Goal: Communication & Community: Share content

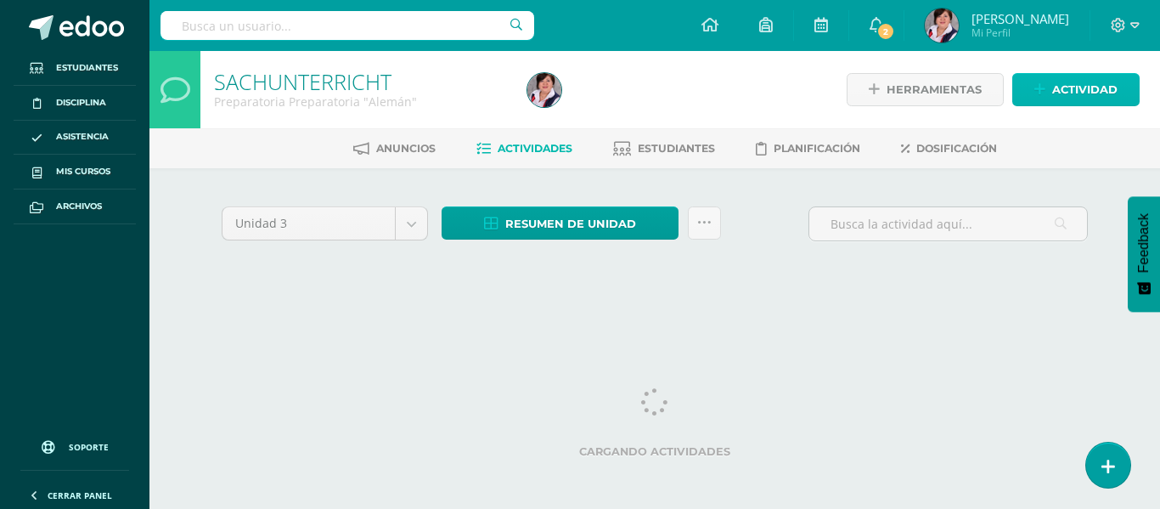
click at [1077, 77] on span "Actividad" at bounding box center [1085, 89] width 65 height 31
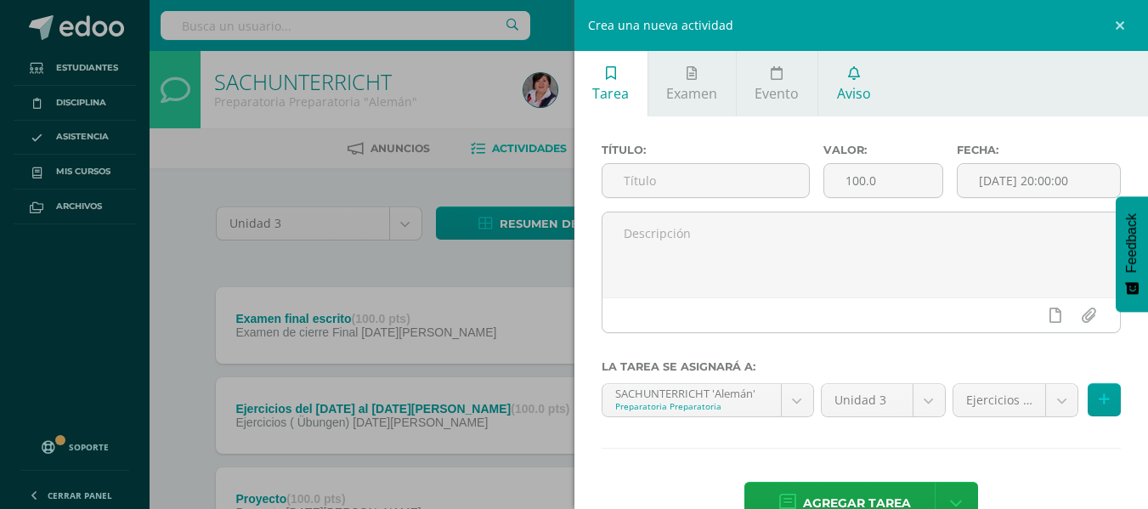
click at [848, 78] on icon at bounding box center [854, 73] width 12 height 14
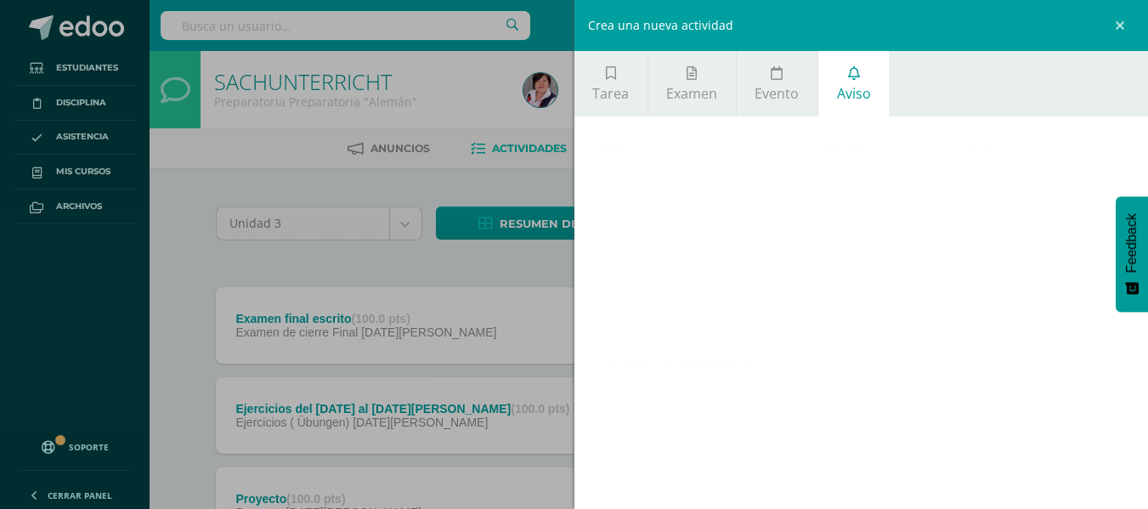
scroll to position [28, 0]
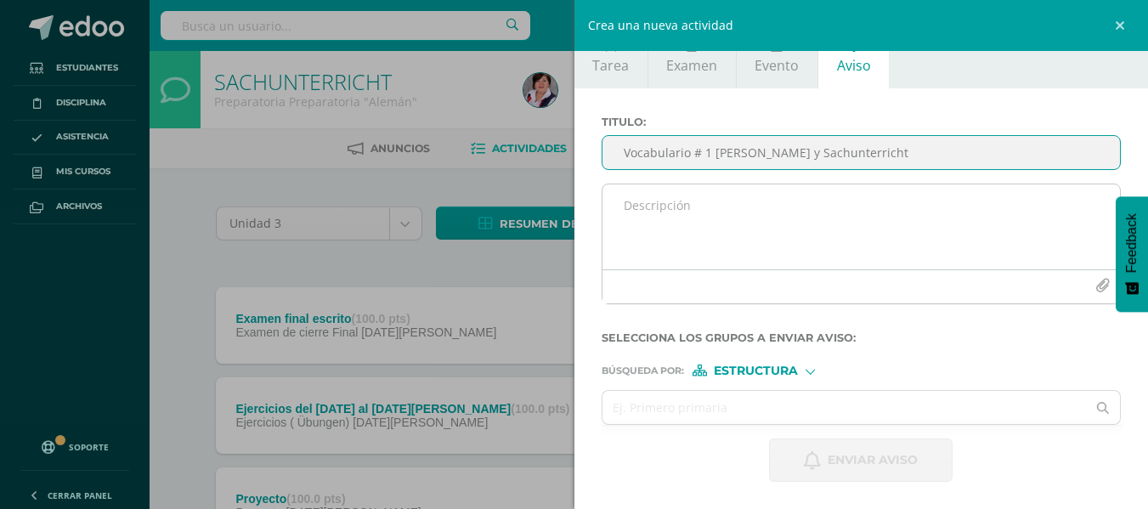
type input "Vocabulario # 1 [PERSON_NAME] y Sachunterricht"
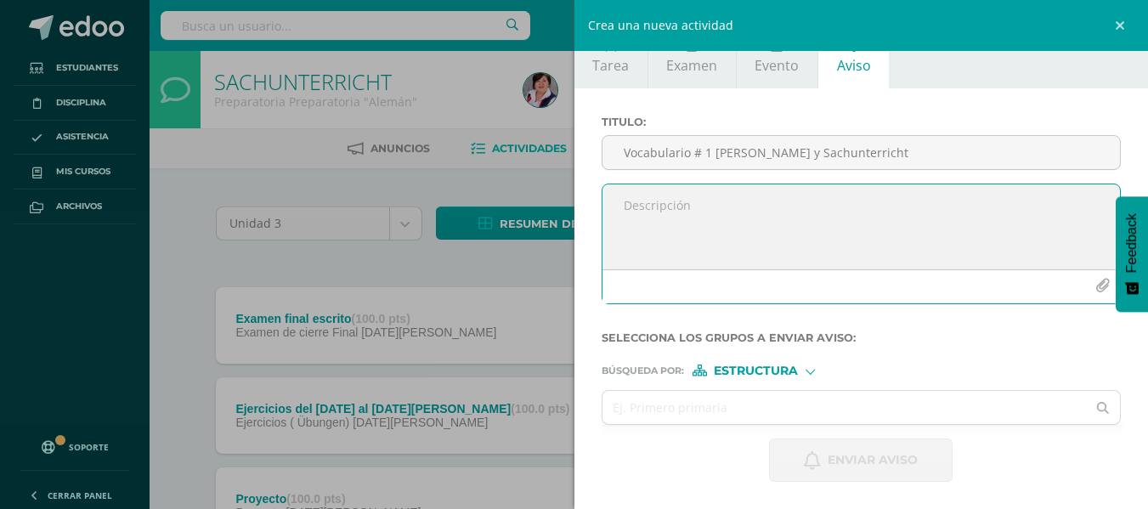
click at [647, 206] on textarea at bounding box center [861, 226] width 518 height 85
paste textarea "Estimados padres de familia de Preparatoria: Por este medio se les envía el Voc…"
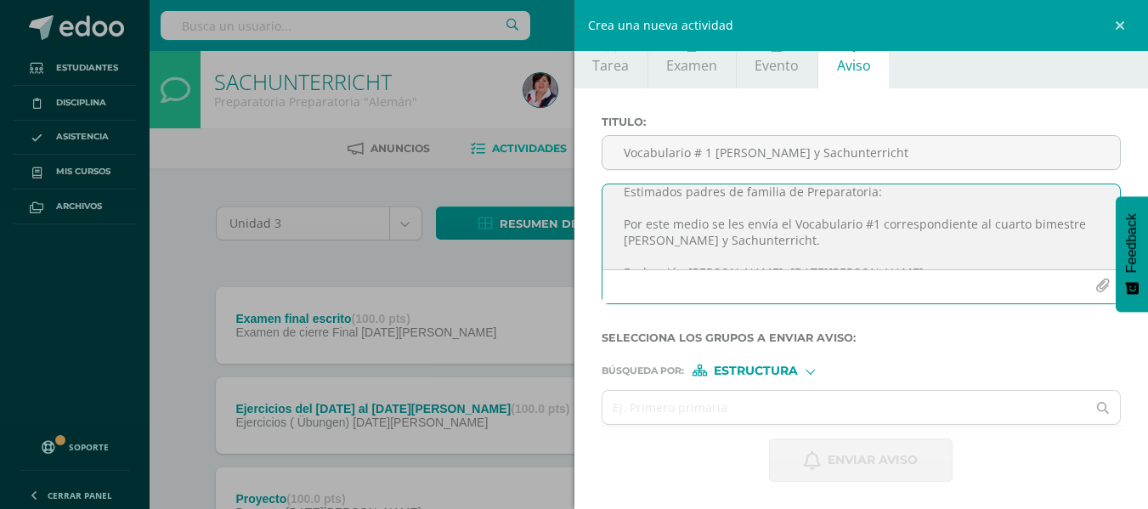
scroll to position [0, 0]
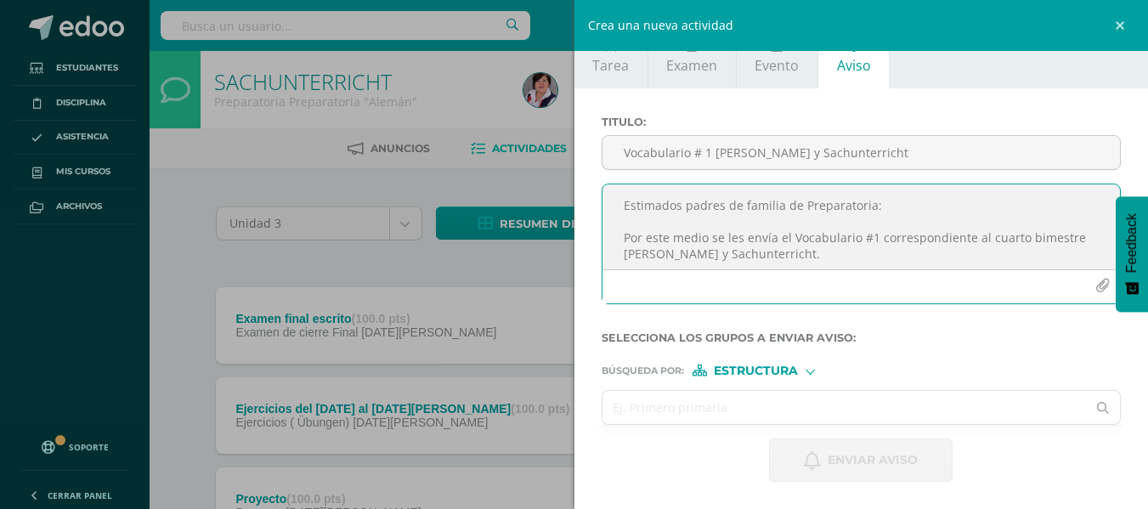
type textarea "Estimados padres de familia de Preparatoria: Por este medio se les envía el Voc…"
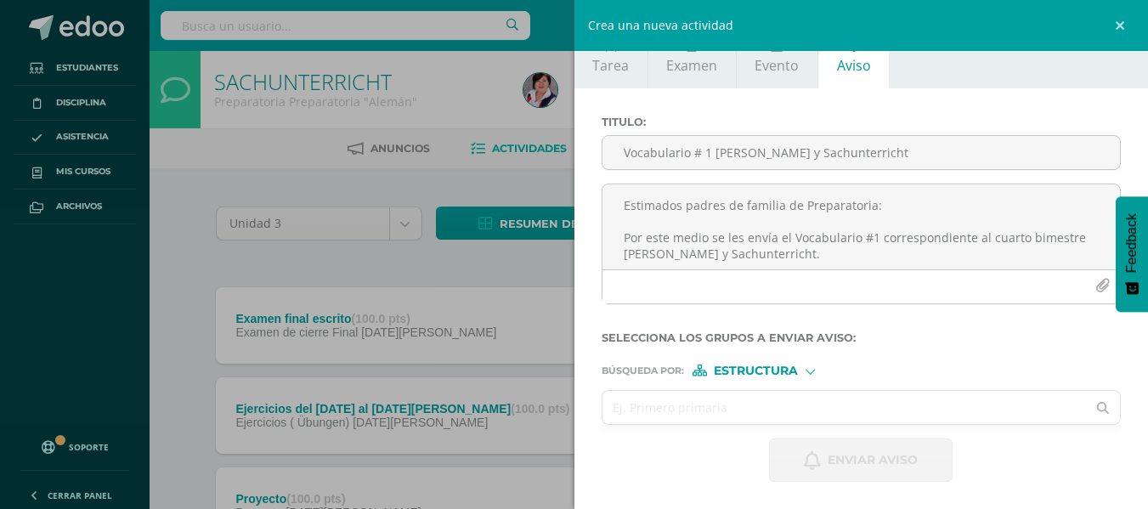
click at [667, 403] on input "text" at bounding box center [844, 407] width 484 height 33
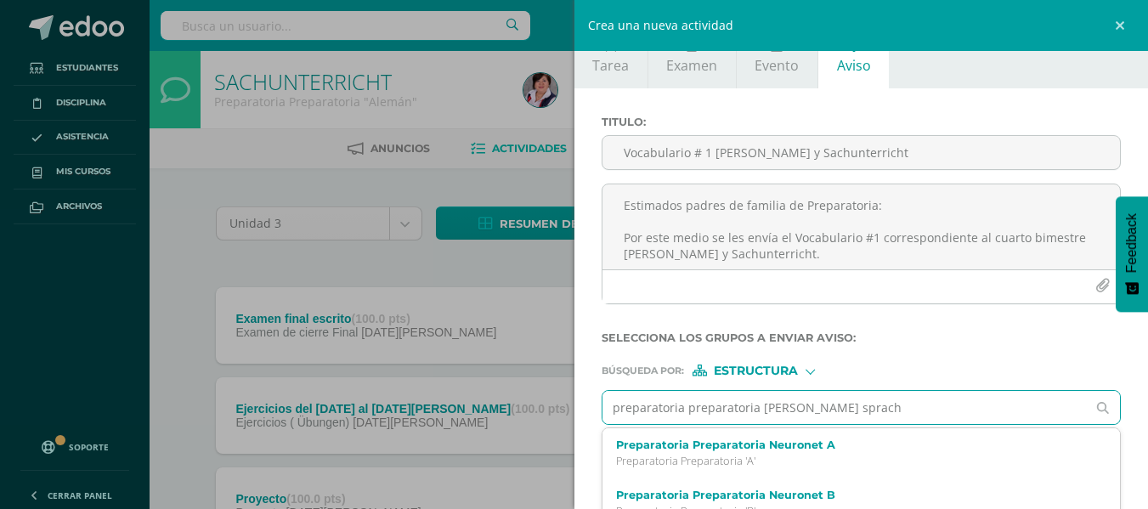
type input "preparatoria preparatoria [PERSON_NAME] sprache"
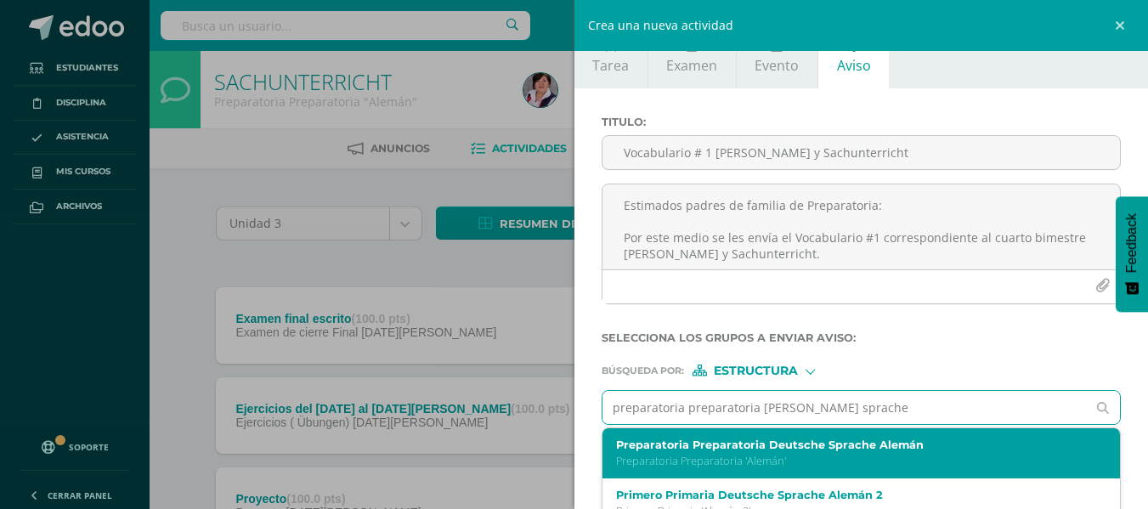
click at [866, 457] on p "Preparatoria Preparatoria 'Alemán'" at bounding box center [850, 461] width 469 height 14
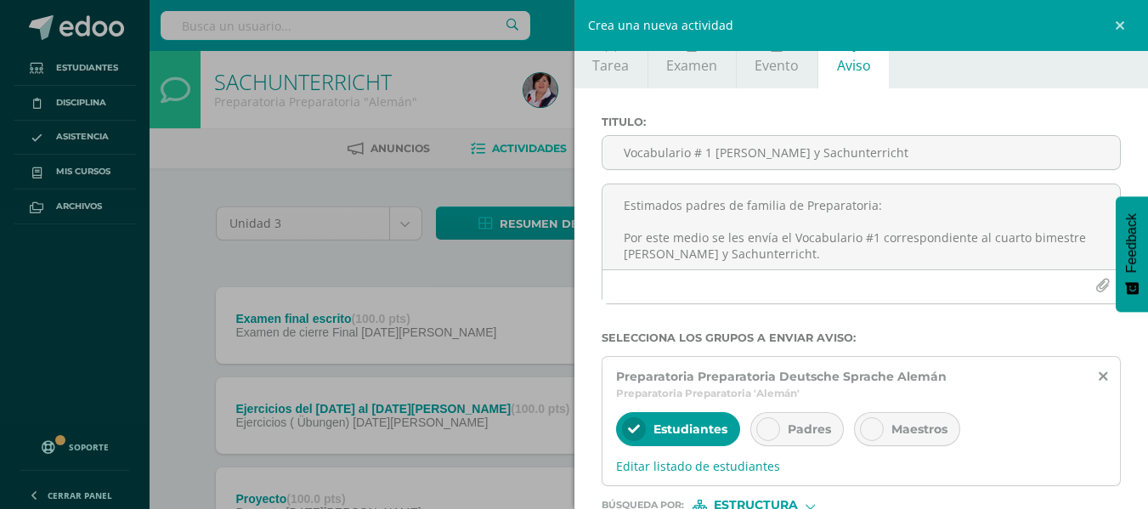
click at [769, 428] on icon at bounding box center [768, 429] width 12 height 12
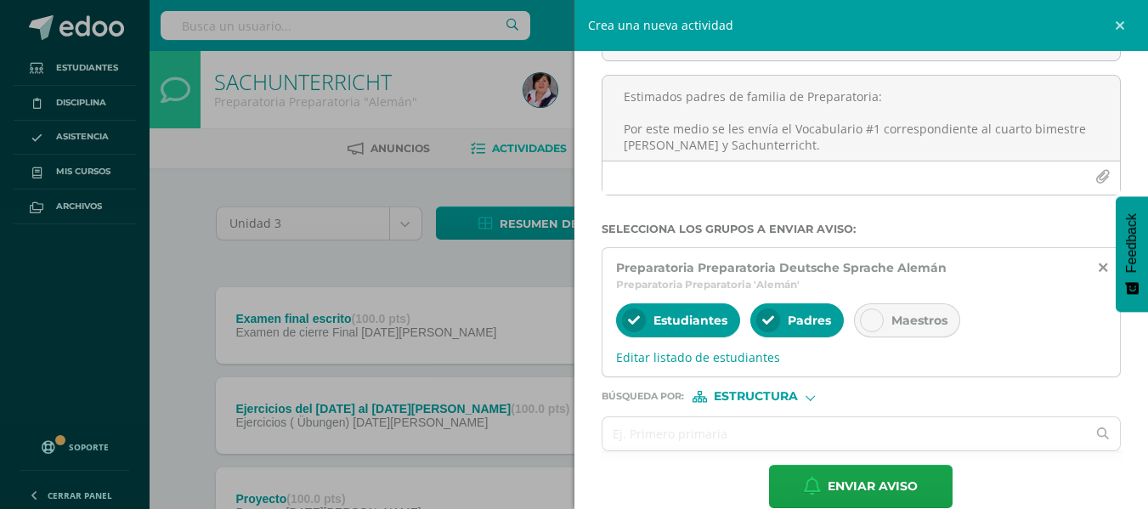
scroll to position [138, 0]
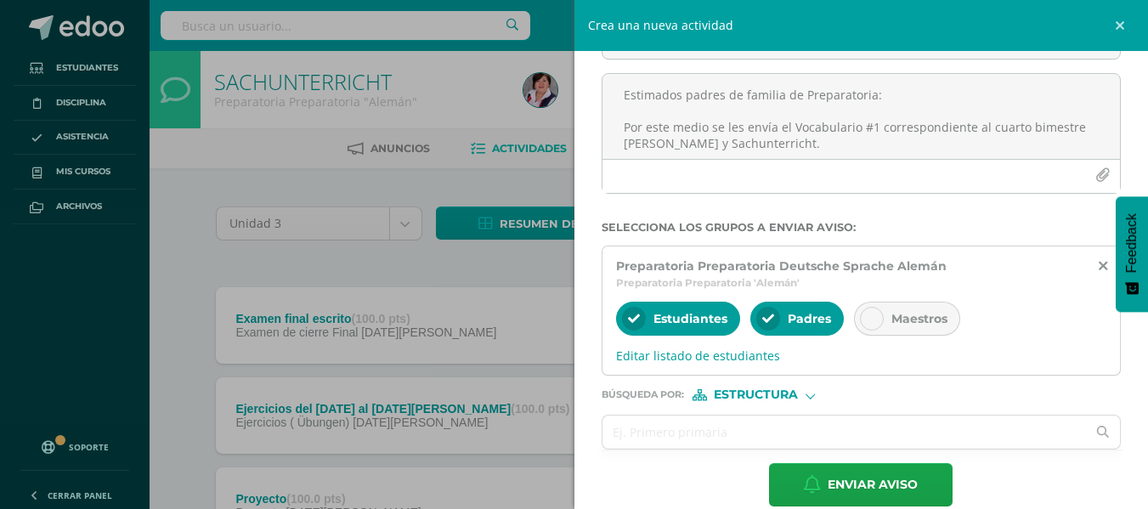
click at [810, 397] on div at bounding box center [809, 393] width 9 height 9
click at [773, 440] on span "Persona" at bounding box center [761, 438] width 61 height 9
click at [651, 437] on input "text" at bounding box center [844, 431] width 484 height 33
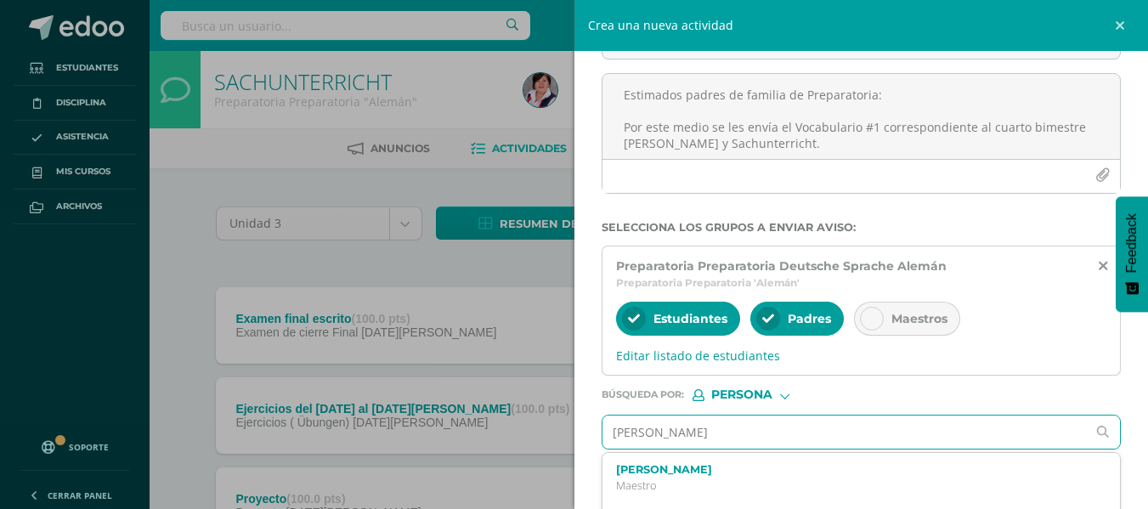
type input "[PERSON_NAME]"
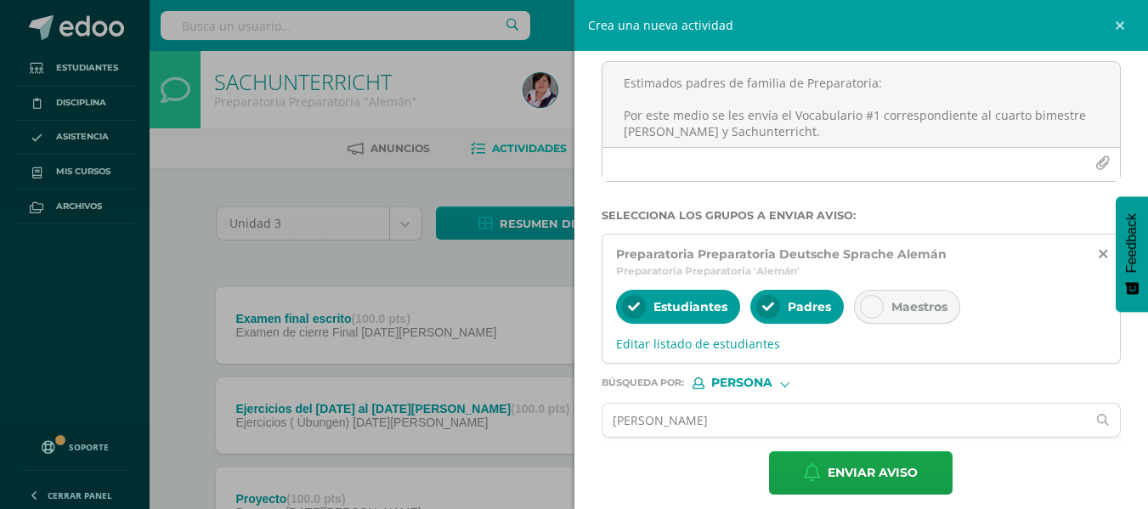
scroll to position [163, 0]
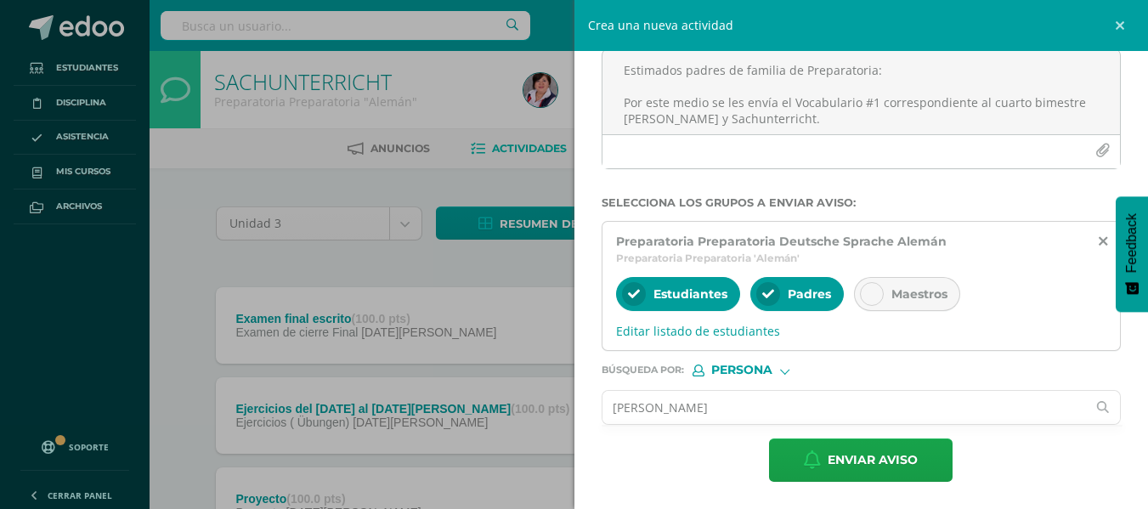
click at [767, 409] on input "[PERSON_NAME]" at bounding box center [844, 407] width 484 height 33
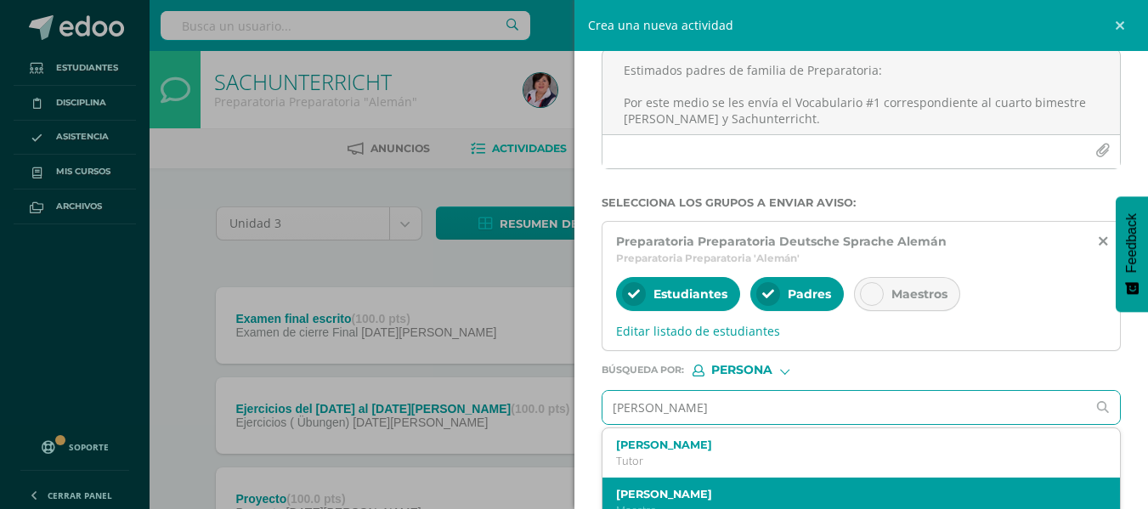
click at [739, 491] on label "[PERSON_NAME]" at bounding box center [850, 494] width 469 height 13
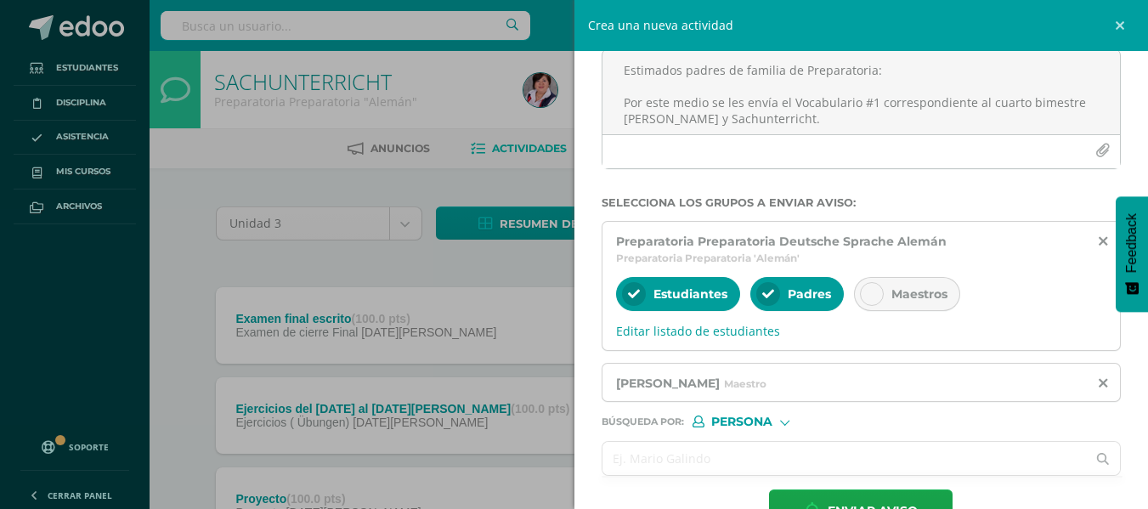
click at [664, 460] on input "text" at bounding box center [844, 458] width 484 height 33
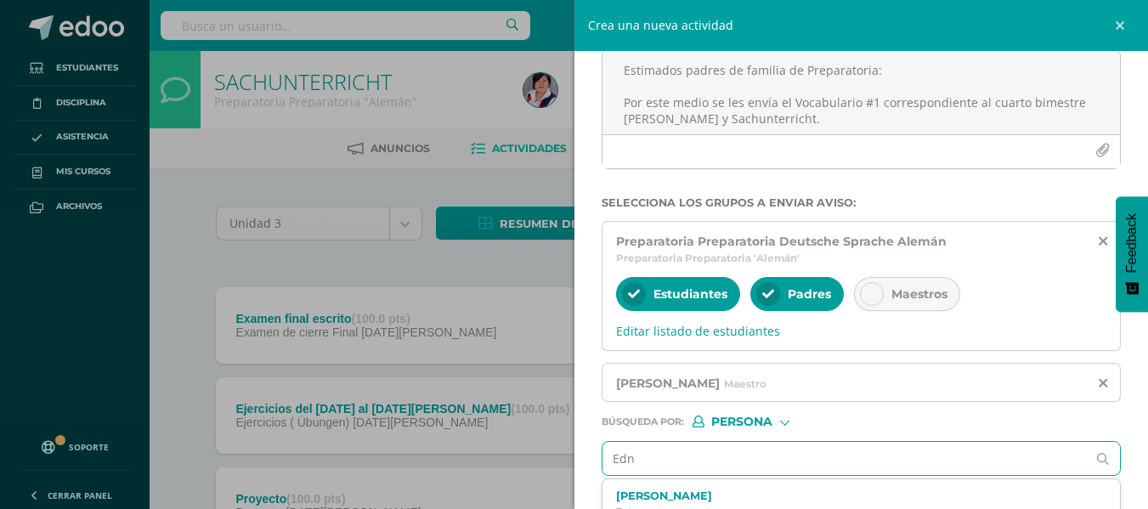
type input "[PERSON_NAME]"
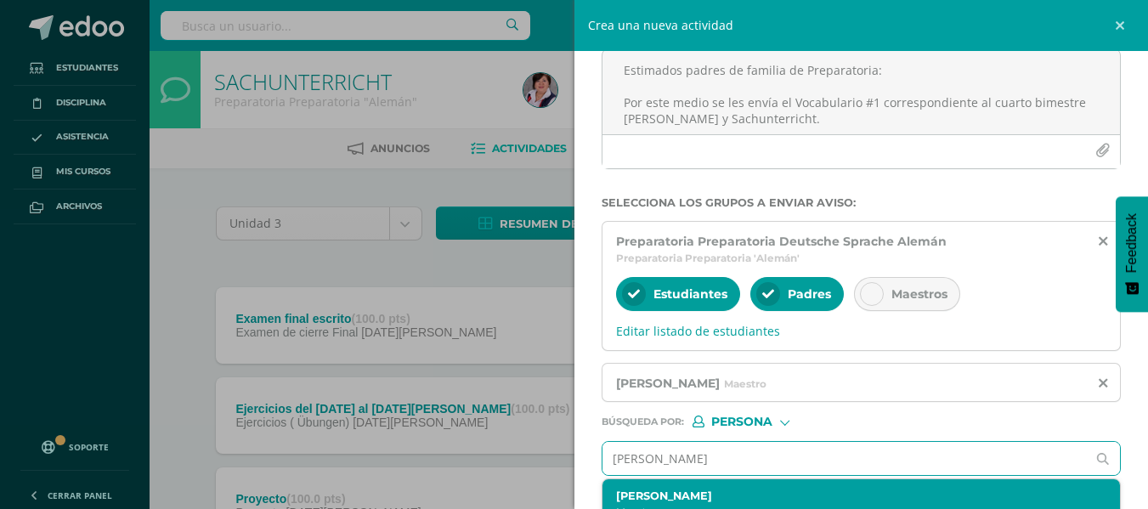
click at [700, 496] on label "[PERSON_NAME]" at bounding box center [850, 495] width 469 height 13
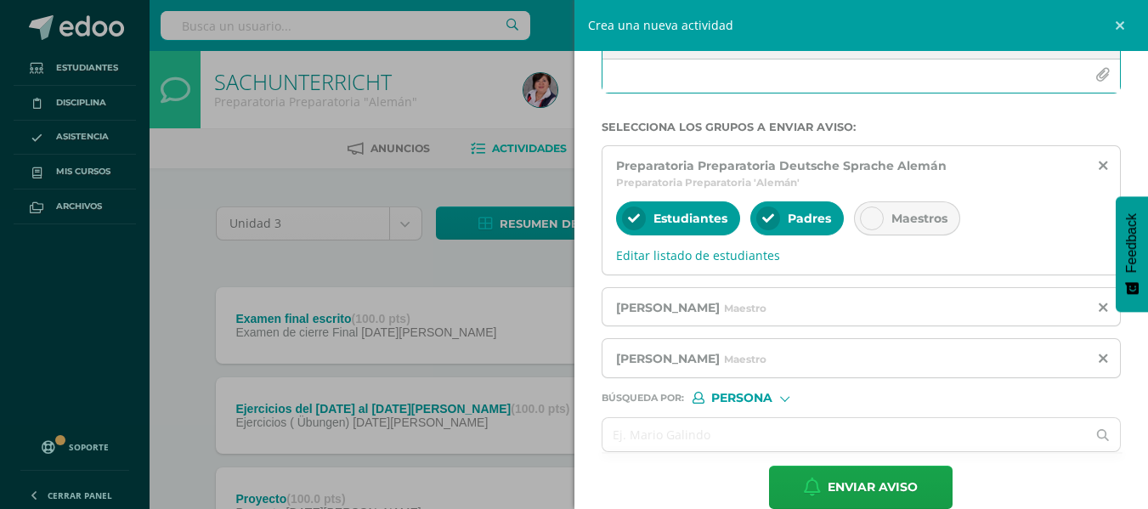
scroll to position [240, 0]
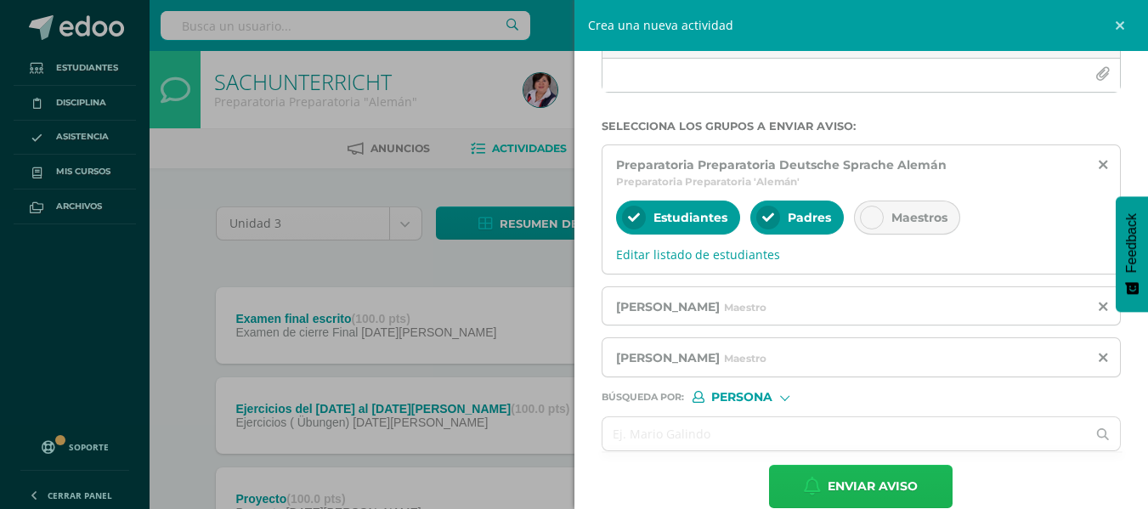
click at [878, 482] on span "Enviar aviso" at bounding box center [872, 487] width 90 height 42
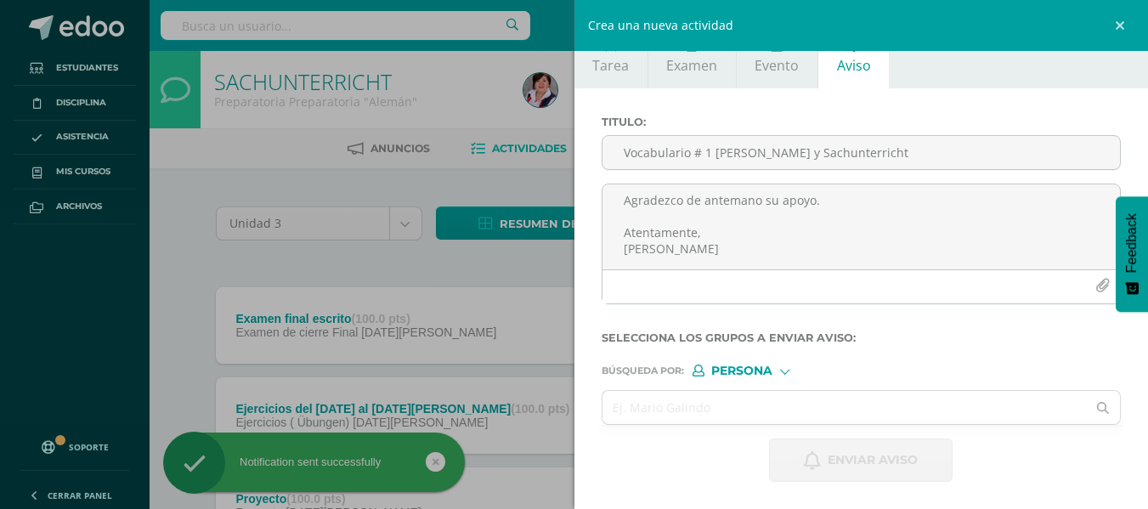
scroll to position [28, 0]
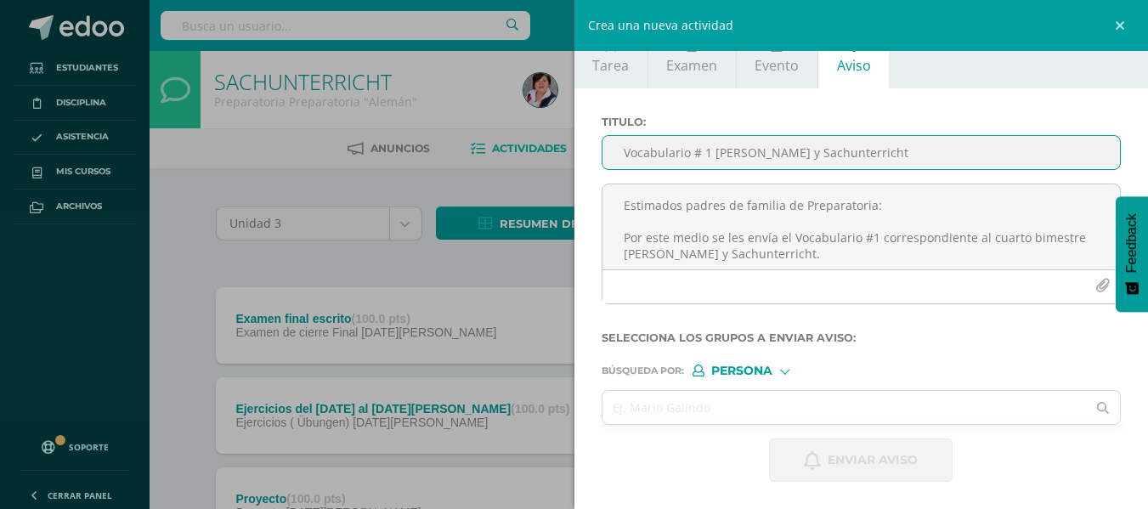
click at [647, 155] on input "Vocabulario # 1 [PERSON_NAME] y Sachunterricht" at bounding box center [861, 152] width 518 height 33
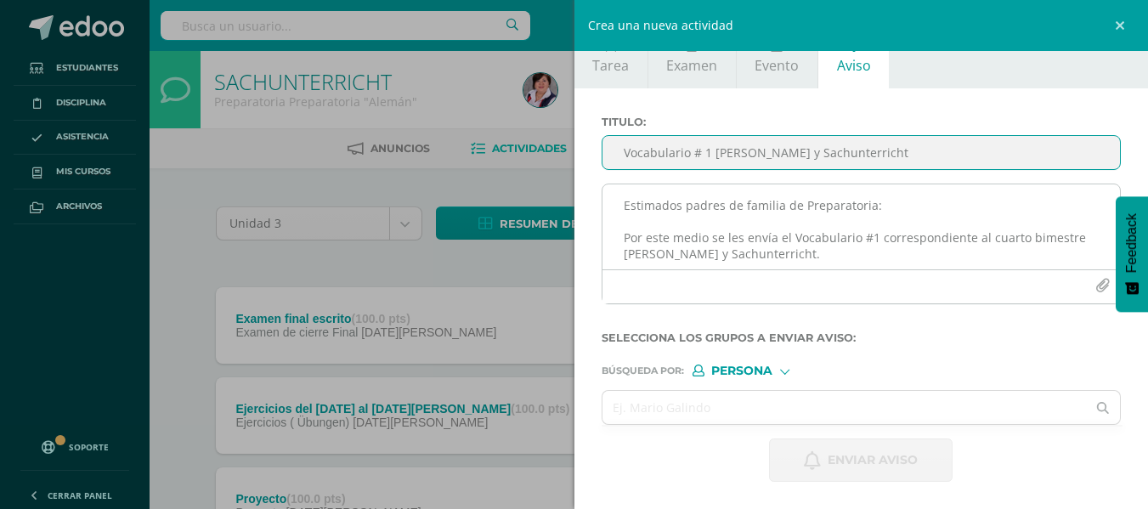
type input "Vocabulario # 1 [PERSON_NAME] y Sachunterricht"
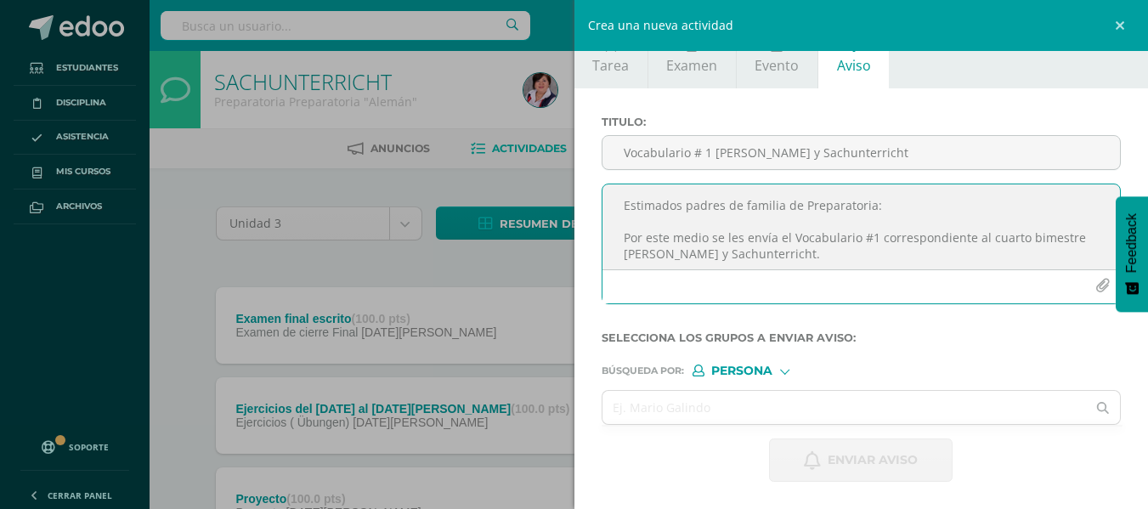
click at [662, 206] on textarea "Estimados padres de familia de Preparatoria: Por este medio se les envía el Voc…" at bounding box center [861, 226] width 518 height 85
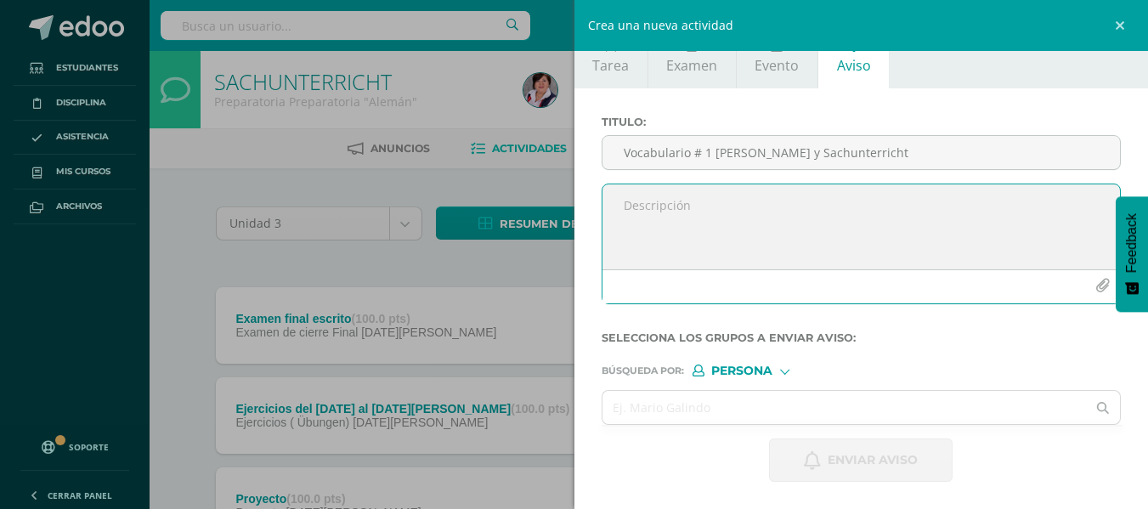
paste textarea "Estimados padres de familia de Preparatoria: Por este medio se les envía el Voc…"
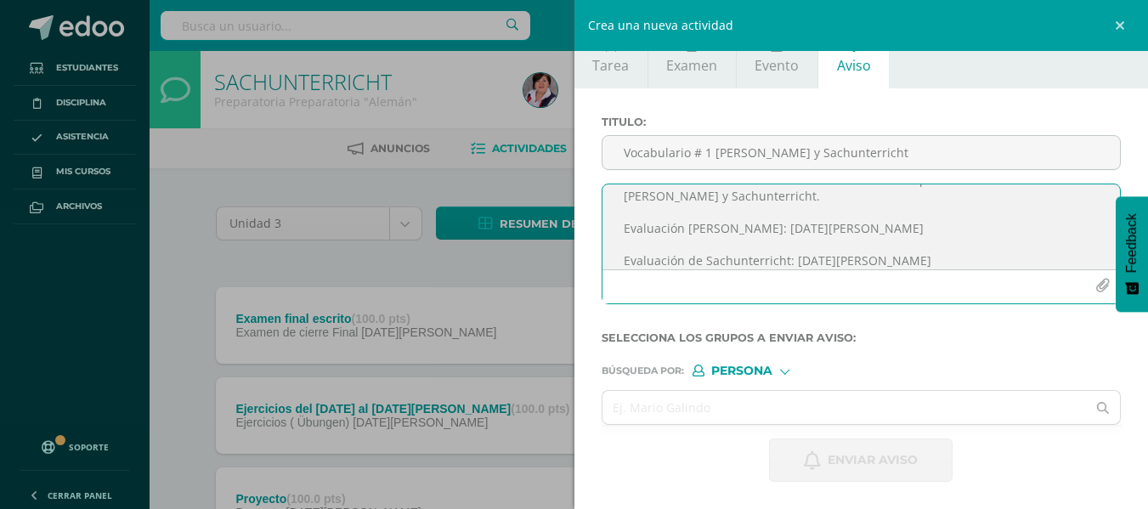
scroll to position [0, 0]
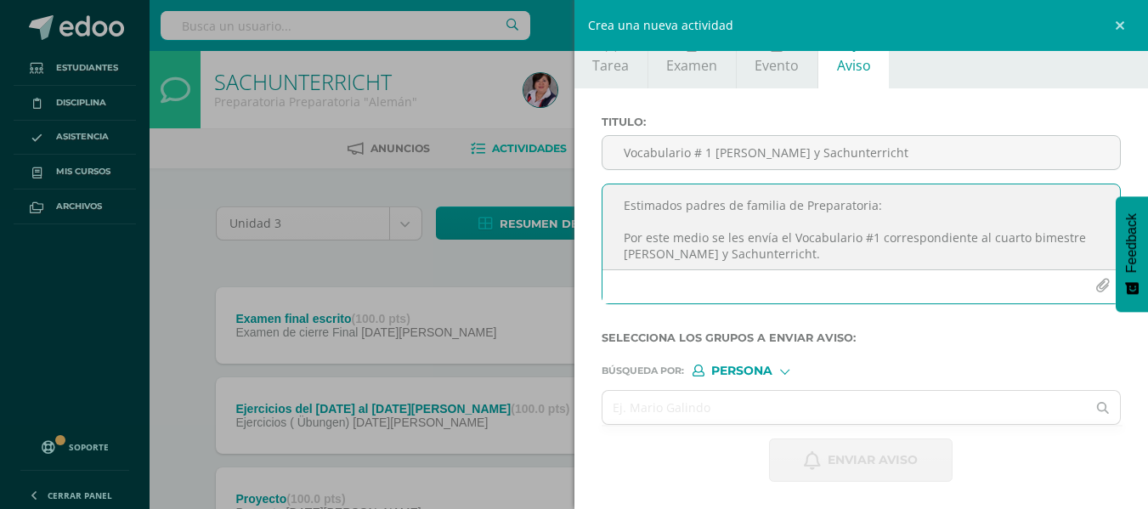
click at [868, 206] on textarea "Estimados padres de familia de Preparatoria: Por este medio se les envía el Voc…" at bounding box center [861, 226] width 518 height 85
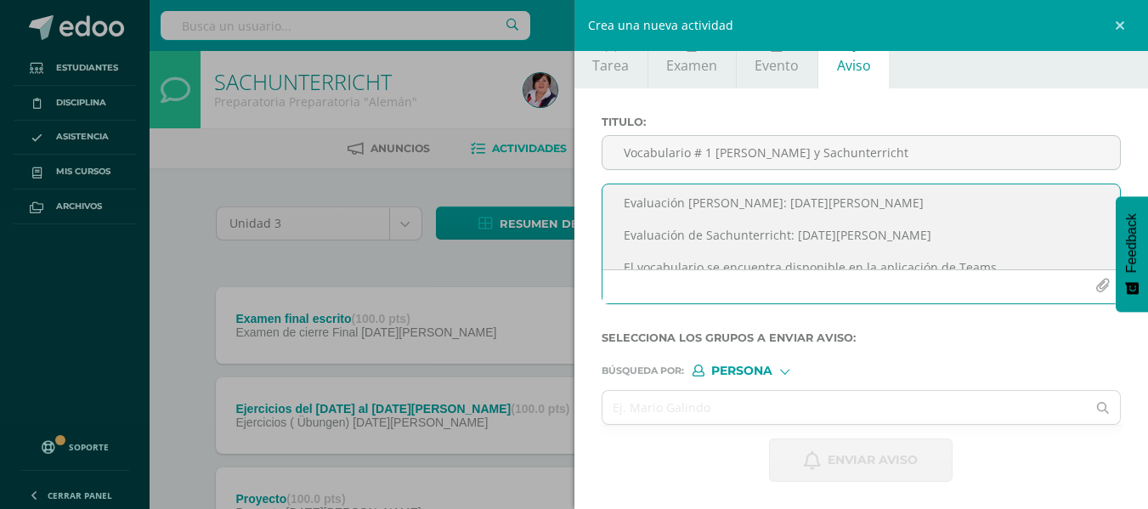
scroll to position [68, 0]
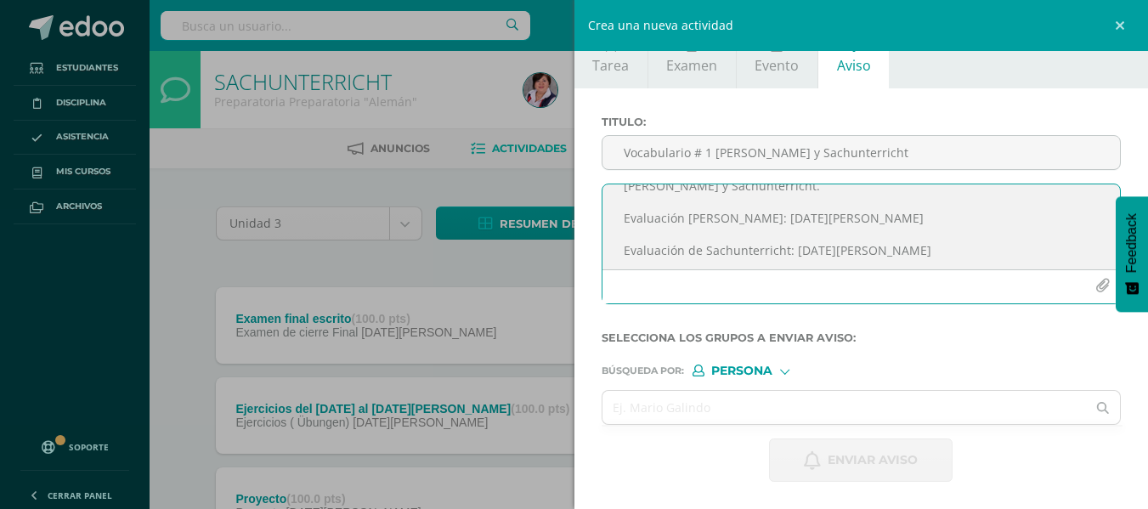
click at [864, 215] on textarea "Estimados padres de familia de Primero Primaria: Por este medio se les envía el…" at bounding box center [861, 226] width 518 height 85
click at [930, 249] on textarea "Estimados padres de familia de Primero Primaria: Por este medio se les envía el…" at bounding box center [861, 226] width 518 height 85
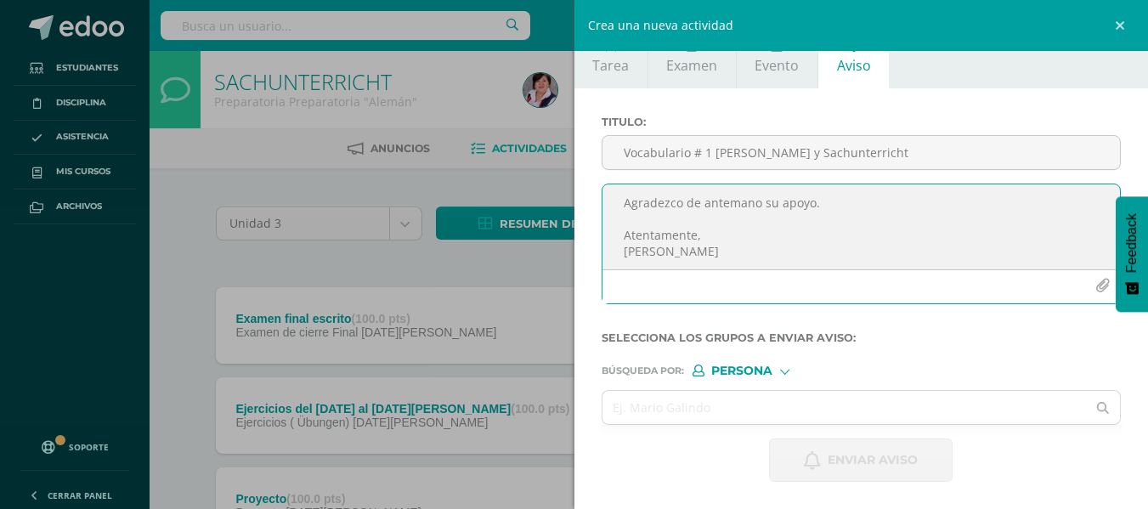
scroll to position [183, 0]
type textarea "Estimados padres de familia de Primero Primaria: Por este medio se les envía el…"
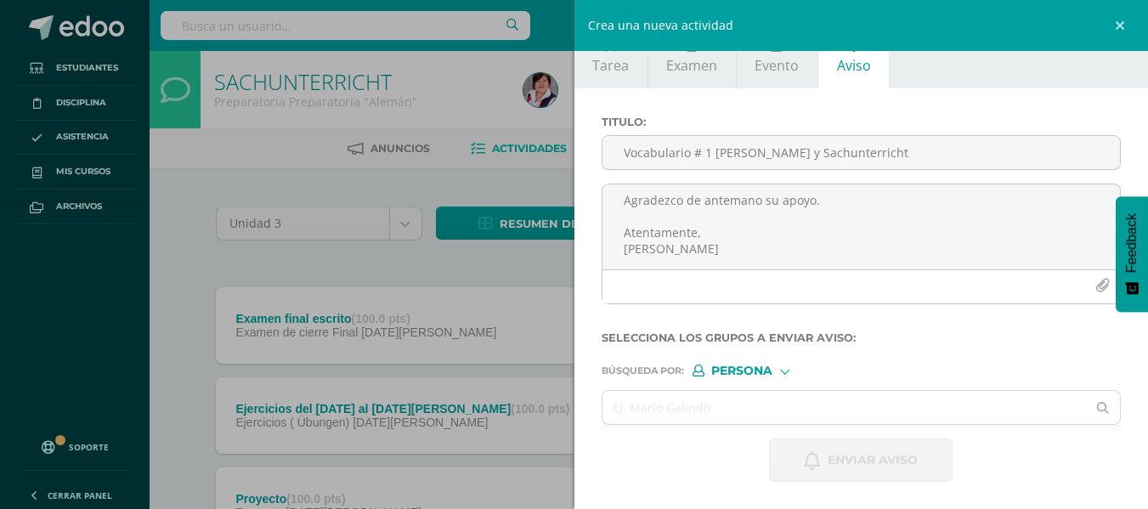
click at [785, 370] on div at bounding box center [784, 369] width 9 height 9
click at [778, 388] on span "Estructura" at bounding box center [777, 392] width 84 height 9
click at [660, 408] on input "text" at bounding box center [844, 407] width 484 height 33
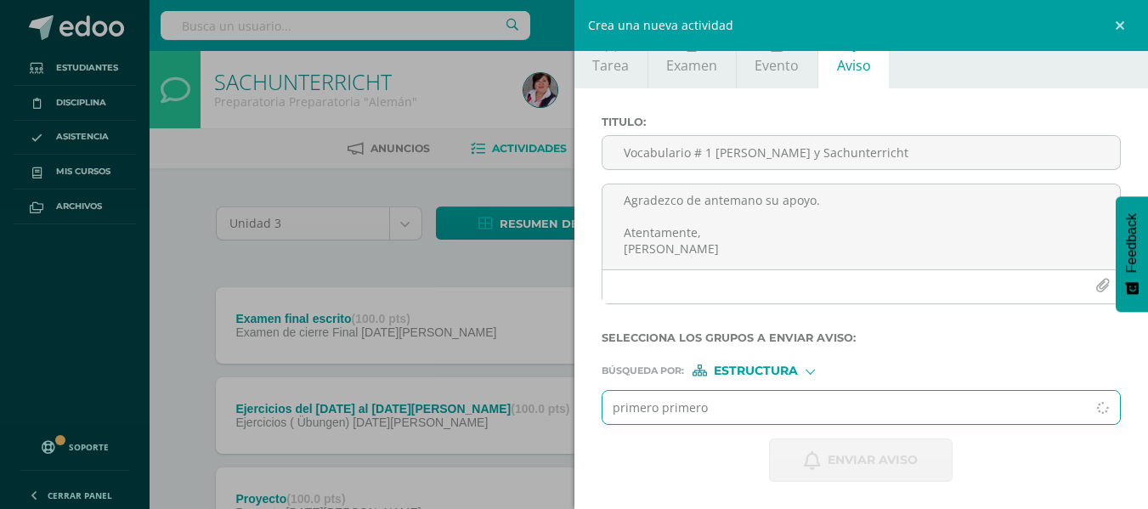
type input "primero primero"
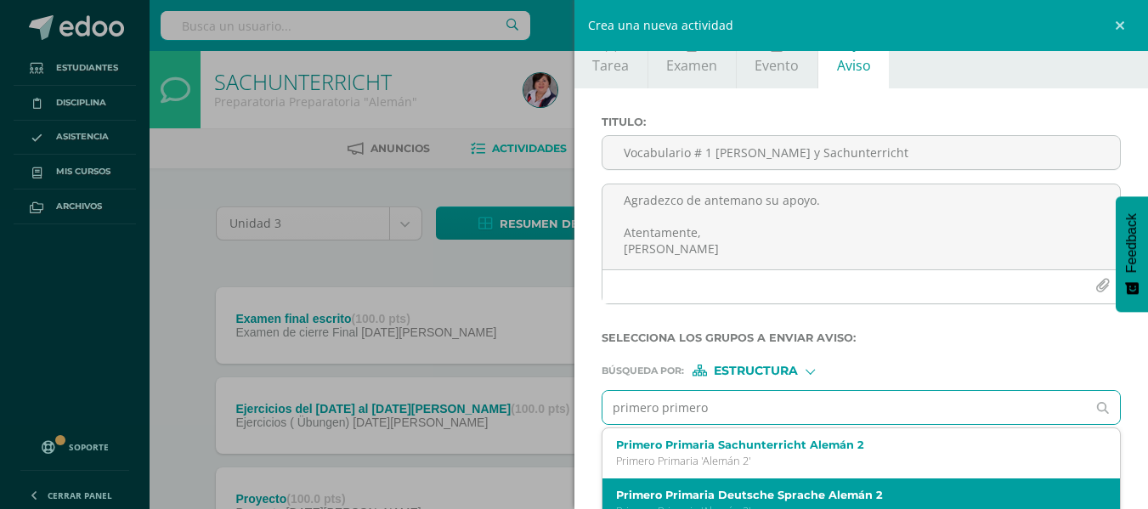
click at [686, 488] on label "Primero Primaria Deutsche Sprache Alemán 2" at bounding box center [850, 494] width 469 height 13
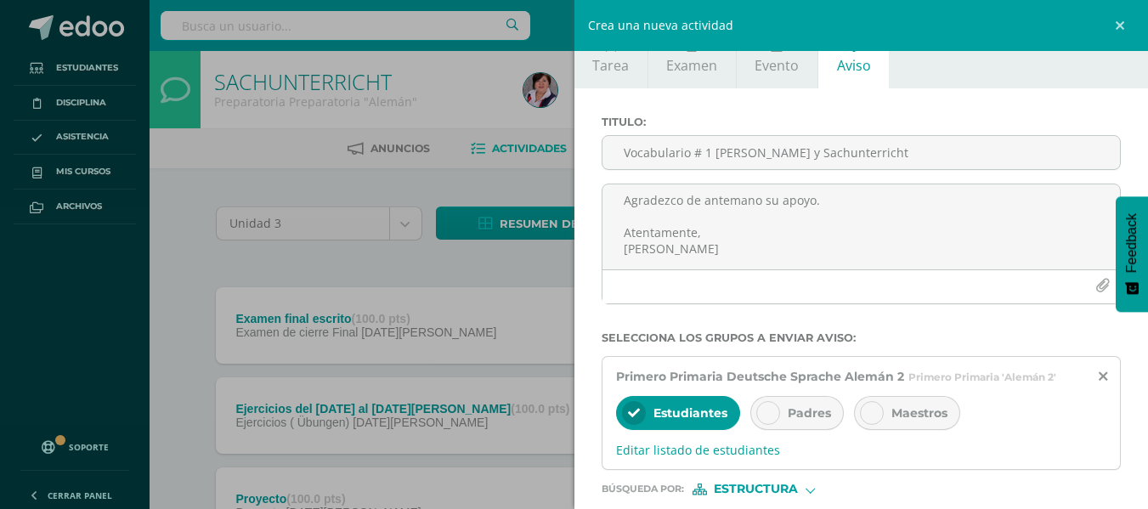
click at [772, 410] on icon at bounding box center [768, 413] width 12 height 12
click at [810, 488] on div at bounding box center [809, 487] width 9 height 9
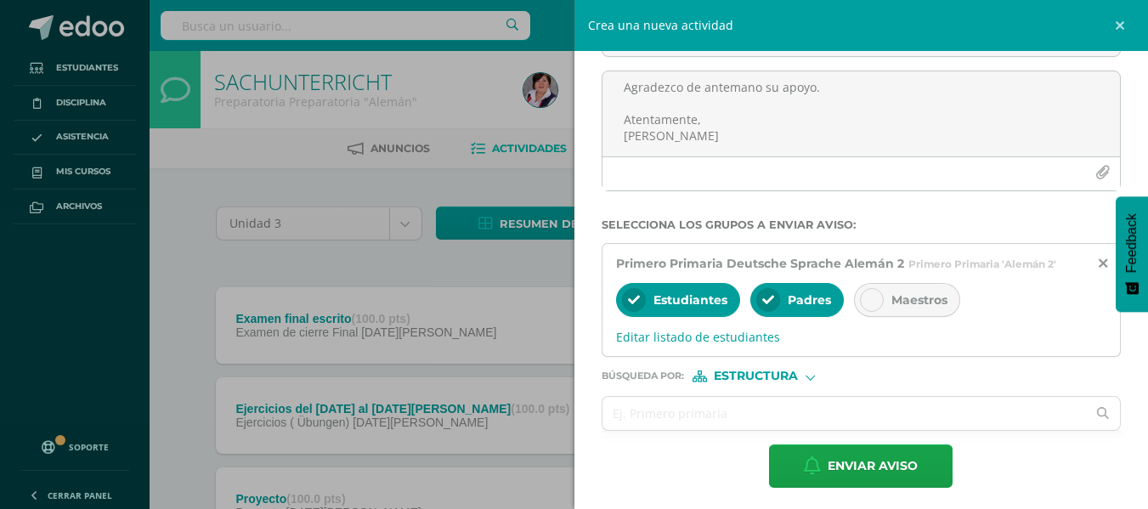
scroll to position [147, 0]
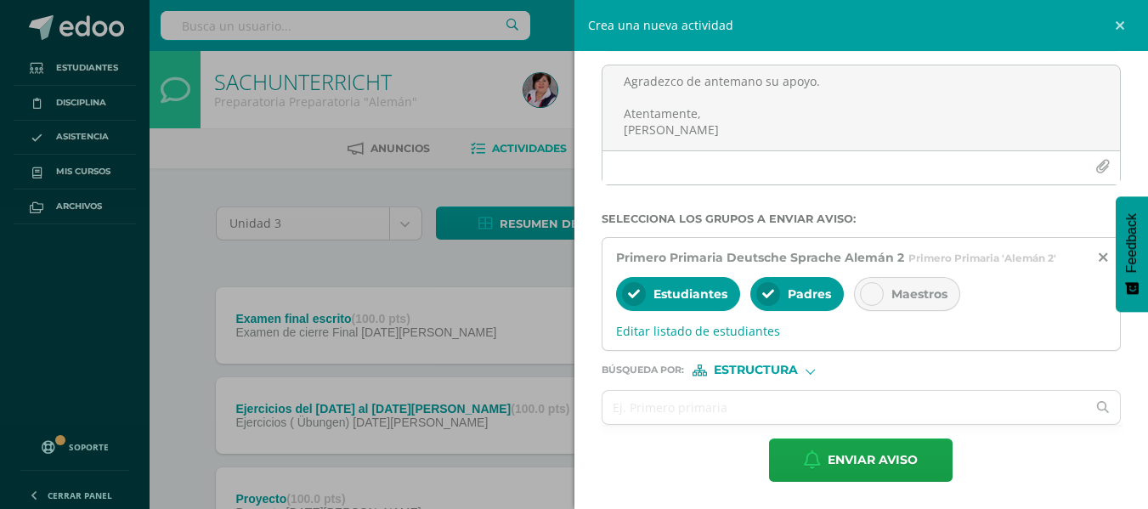
click at [812, 372] on div at bounding box center [809, 368] width 9 height 9
click at [770, 415] on span "Persona" at bounding box center [761, 413] width 61 height 9
click at [686, 413] on input "text" at bounding box center [844, 407] width 484 height 33
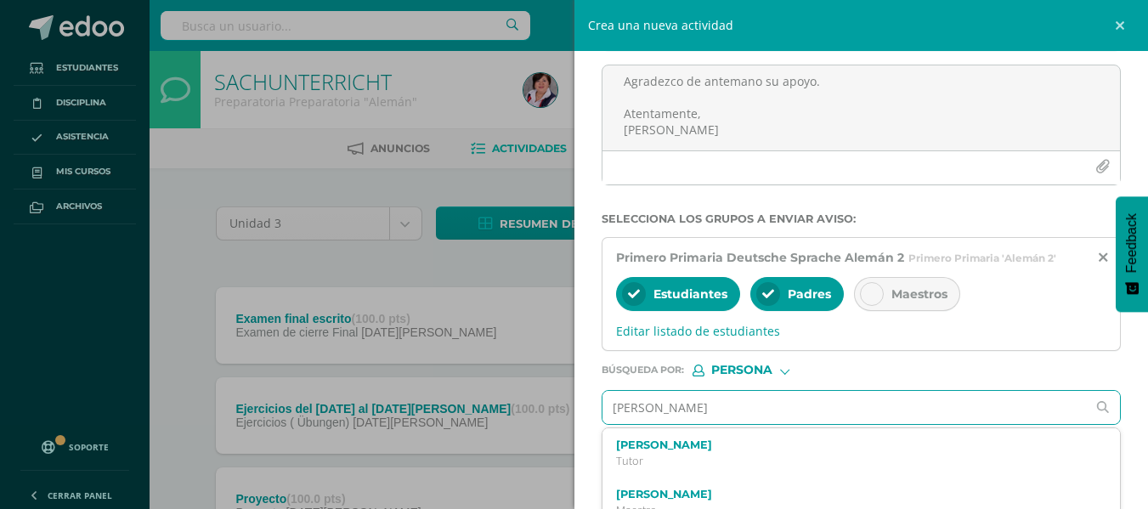
type input "[PERSON_NAME]"
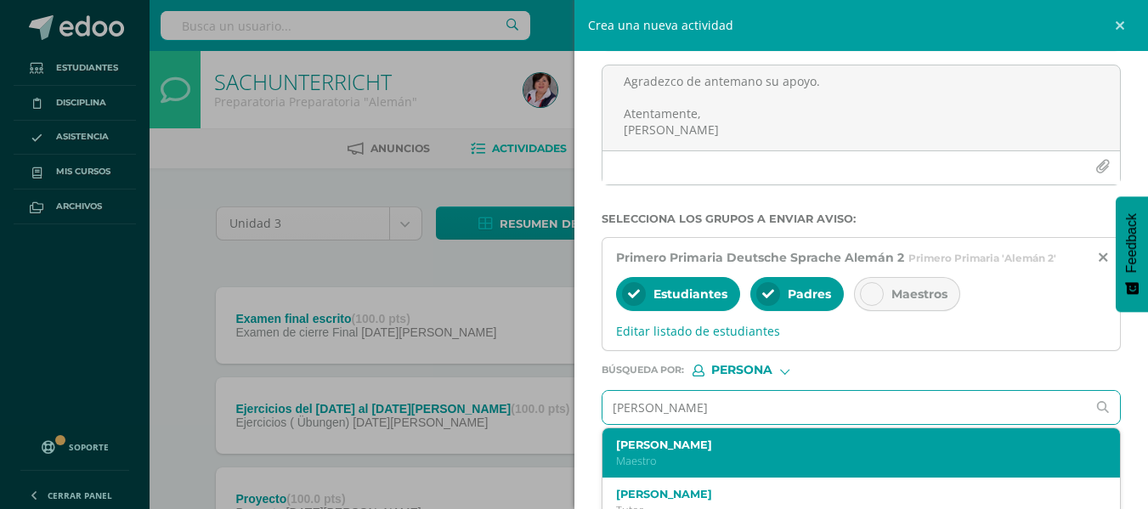
click at [738, 444] on label "[PERSON_NAME]" at bounding box center [850, 444] width 469 height 13
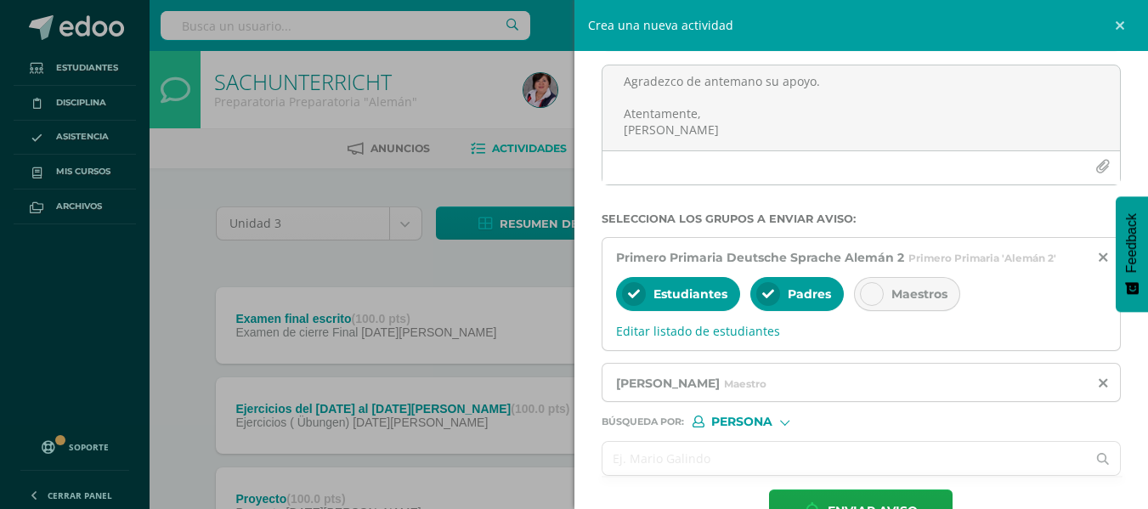
click at [647, 460] on input "text" at bounding box center [844, 458] width 484 height 33
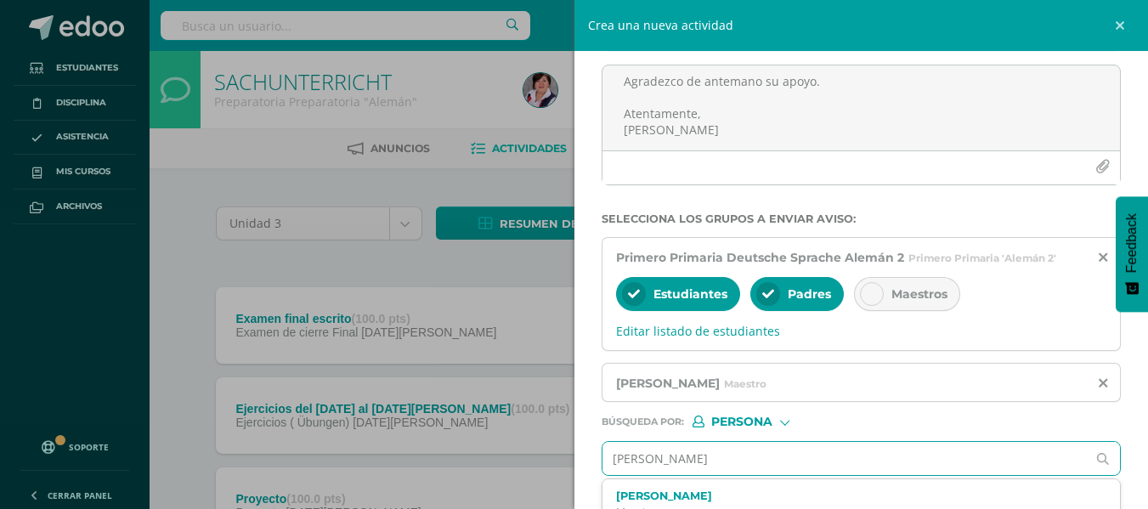
type input "[PERSON_NAME]"
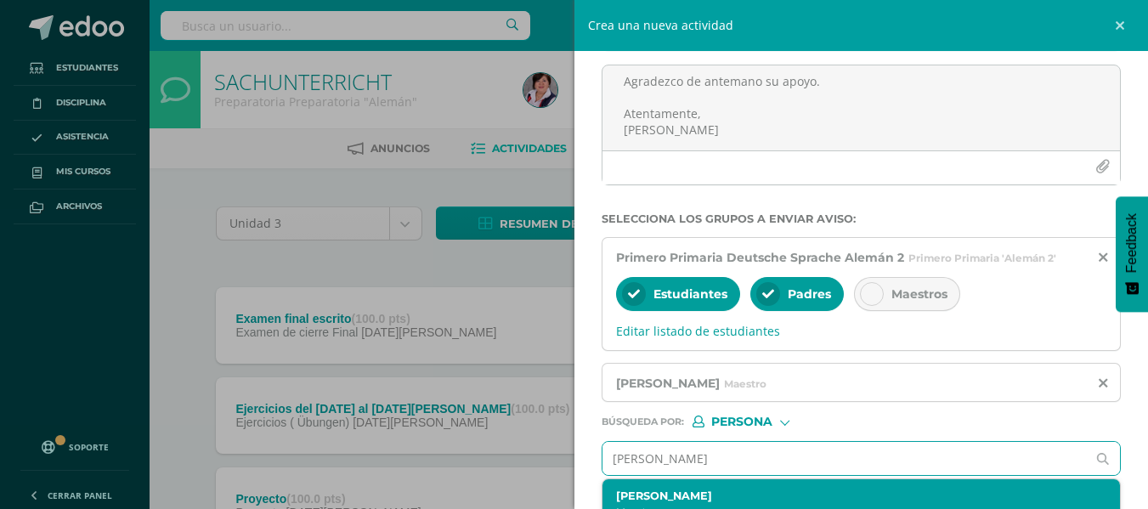
click at [667, 494] on label "[PERSON_NAME]" at bounding box center [850, 495] width 469 height 13
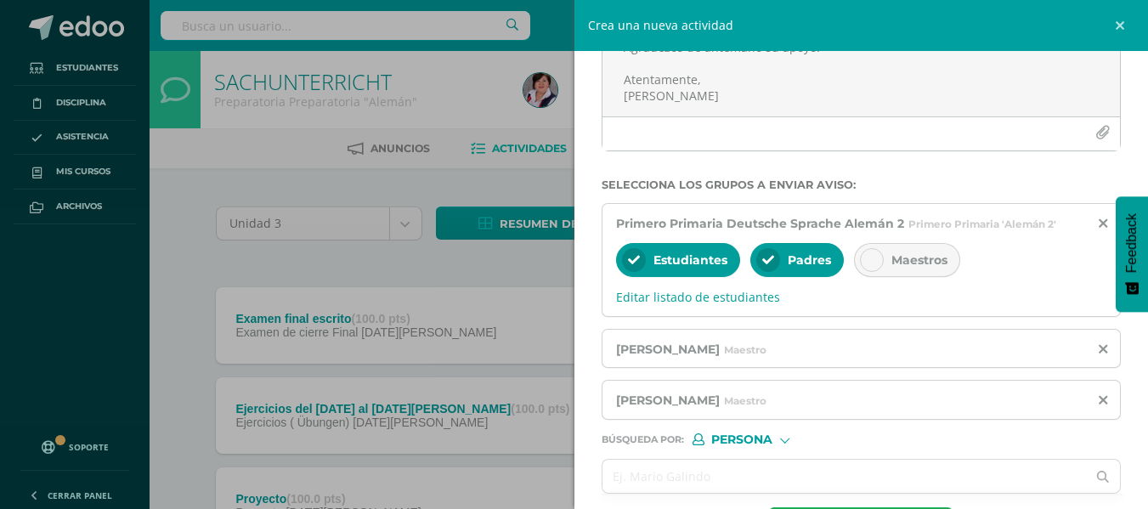
scroll to position [250, 0]
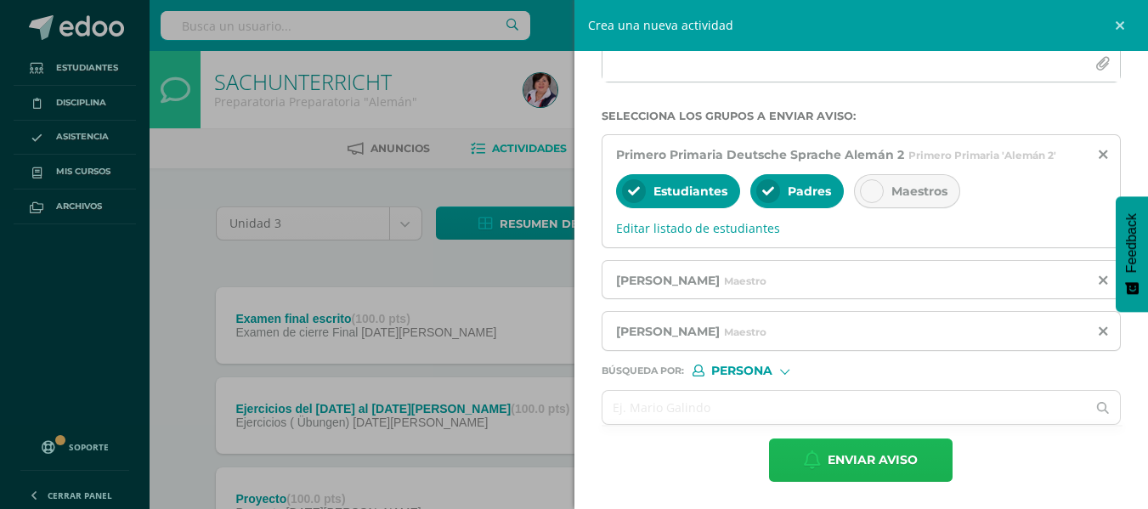
click at [873, 460] on span "Enviar aviso" at bounding box center [872, 460] width 90 height 42
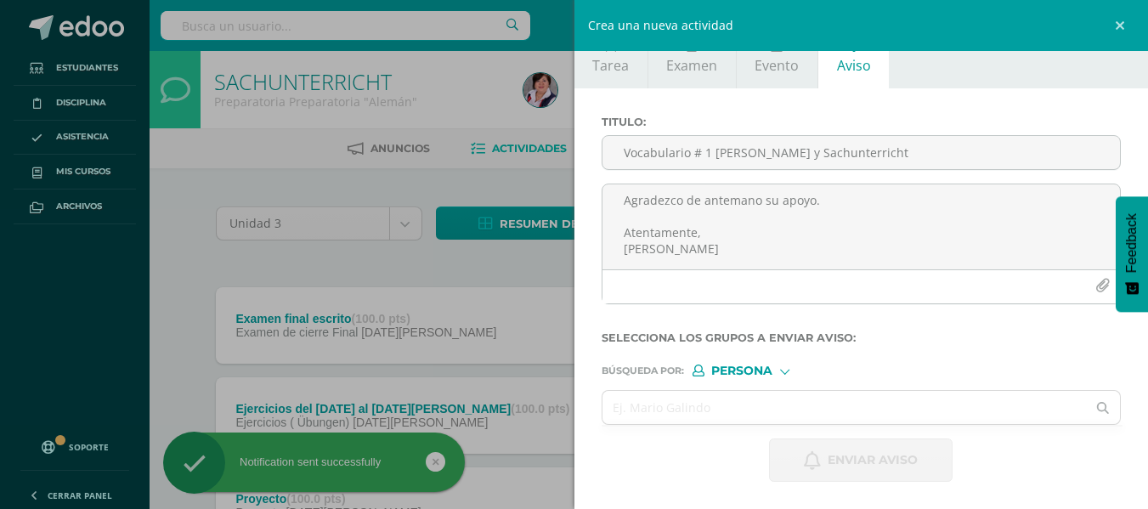
scroll to position [28, 0]
